Goal: Information Seeking & Learning: Learn about a topic

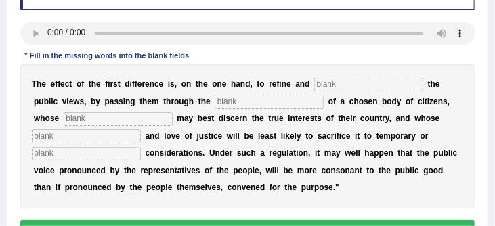
scroll to position [194, 0]
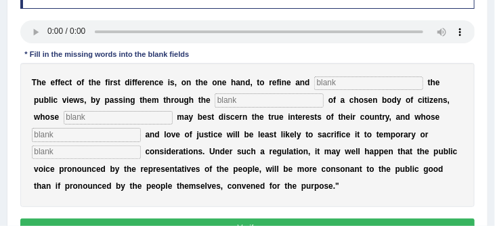
click at [331, 81] on input "text" at bounding box center [368, 84] width 109 height 14
type input "large"
click at [259, 101] on input "text" at bounding box center [269, 100] width 109 height 14
type input "medium"
click at [100, 122] on input "text" at bounding box center [118, 118] width 109 height 14
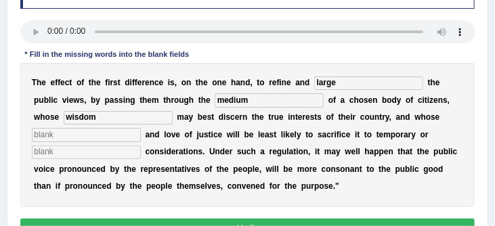
type input "wisdom"
click at [84, 139] on input "text" at bounding box center [86, 135] width 109 height 14
type input "petrosiam"
click at [70, 159] on input "text" at bounding box center [86, 153] width 109 height 14
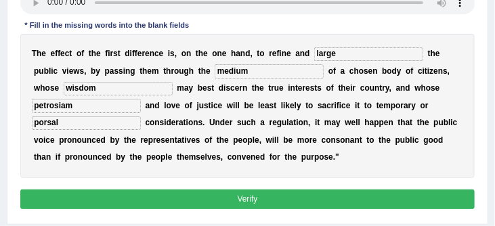
type input "porsal"
click at [247, 203] on button "Verify" at bounding box center [247, 200] width 455 height 20
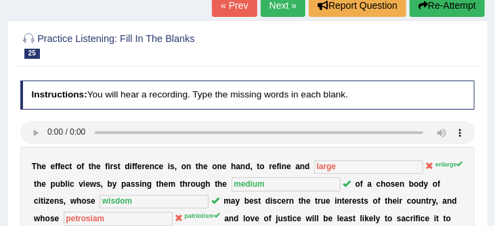
scroll to position [92, 0]
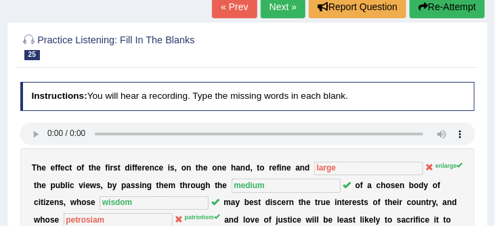
click at [280, 8] on link "Next »" at bounding box center [283, 6] width 45 height 23
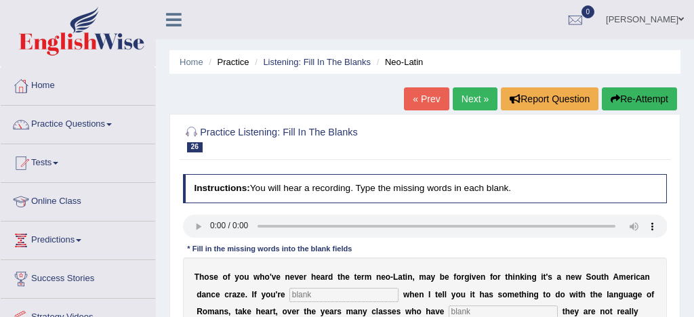
click at [85, 123] on link "Practice Questions" at bounding box center [78, 123] width 154 height 34
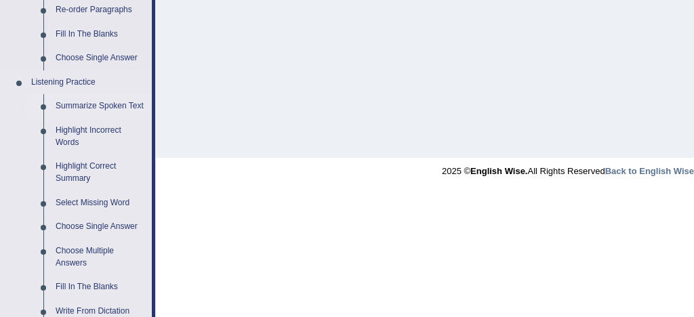
scroll to position [521, 0]
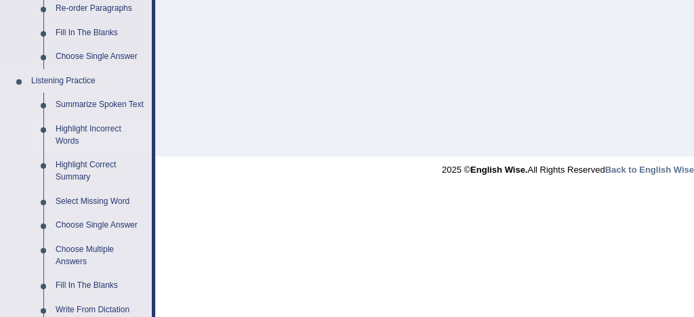
click at [100, 142] on link "Highlight Incorrect Words" at bounding box center [100, 135] width 102 height 36
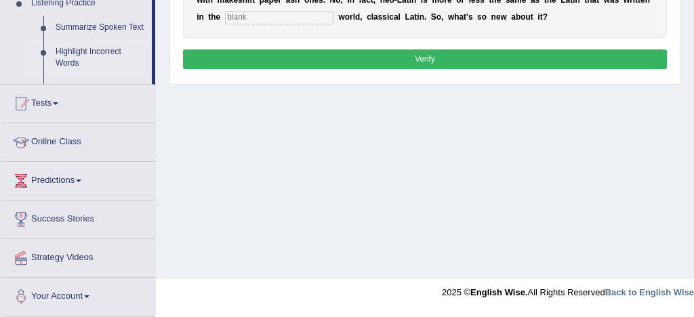
scroll to position [178, 0]
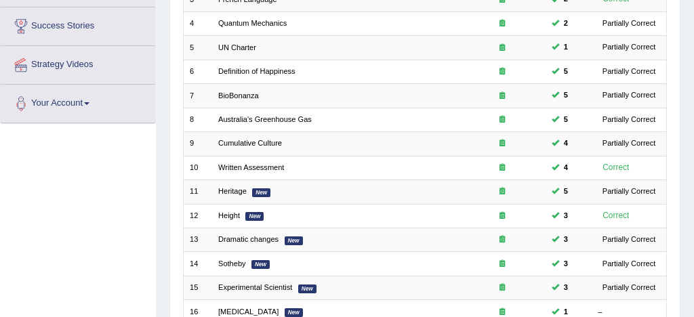
scroll to position [253, 0]
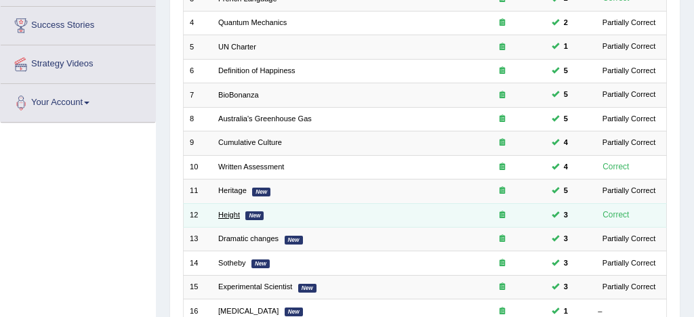
click at [231, 217] on link "Height" at bounding box center [229, 215] width 22 height 8
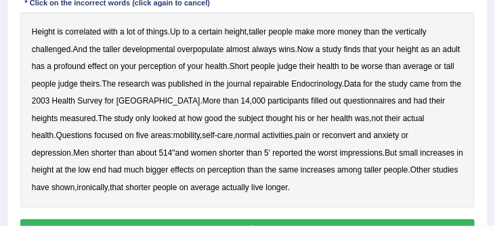
scroll to position [307, 0]
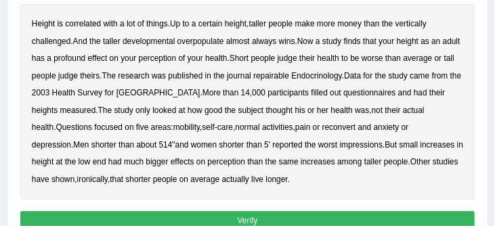
click at [329, 130] on b "reconvert" at bounding box center [339, 127] width 34 height 9
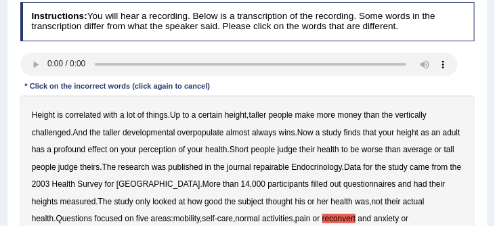
scroll to position [214, 0]
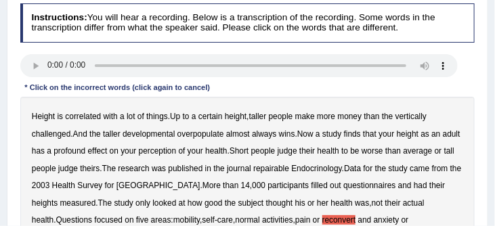
click at [165, 135] on b "developmental" at bounding box center [149, 133] width 52 height 9
click at [207, 138] on b "overpopulate" at bounding box center [201, 133] width 47 height 9
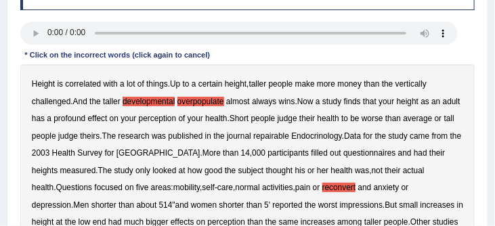
scroll to position [258, 0]
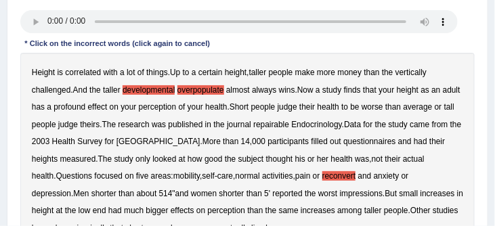
click at [289, 127] on b "repairable" at bounding box center [271, 124] width 36 height 9
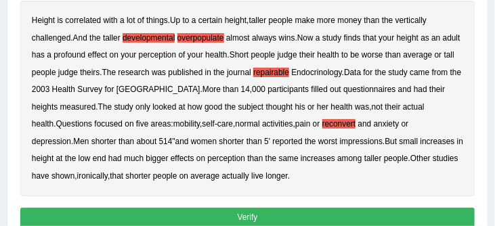
scroll to position [321, 0]
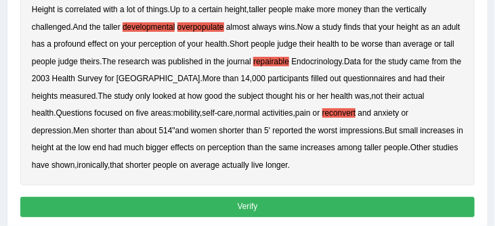
click at [276, 207] on button "Verify" at bounding box center [247, 207] width 455 height 20
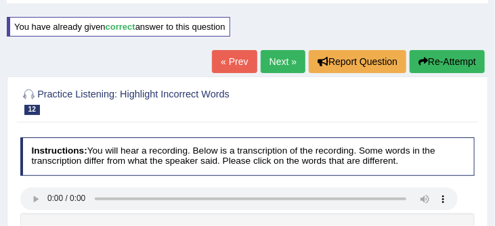
scroll to position [70, 0]
click at [277, 60] on link "Next »" at bounding box center [283, 61] width 45 height 23
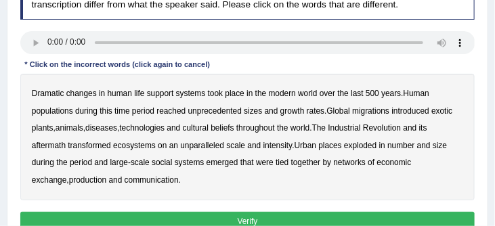
scroll to position [239, 0]
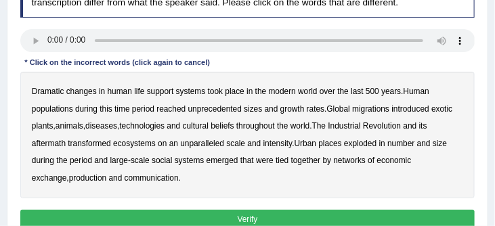
click at [70, 109] on b "populations" at bounding box center [52, 108] width 41 height 9
click at [114, 128] on b "diseases" at bounding box center [101, 125] width 32 height 9
click at [285, 219] on button "Verify" at bounding box center [247, 220] width 455 height 20
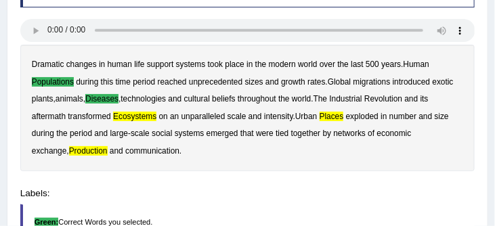
scroll to position [229, 0]
